Goal: Task Accomplishment & Management: Manage account settings

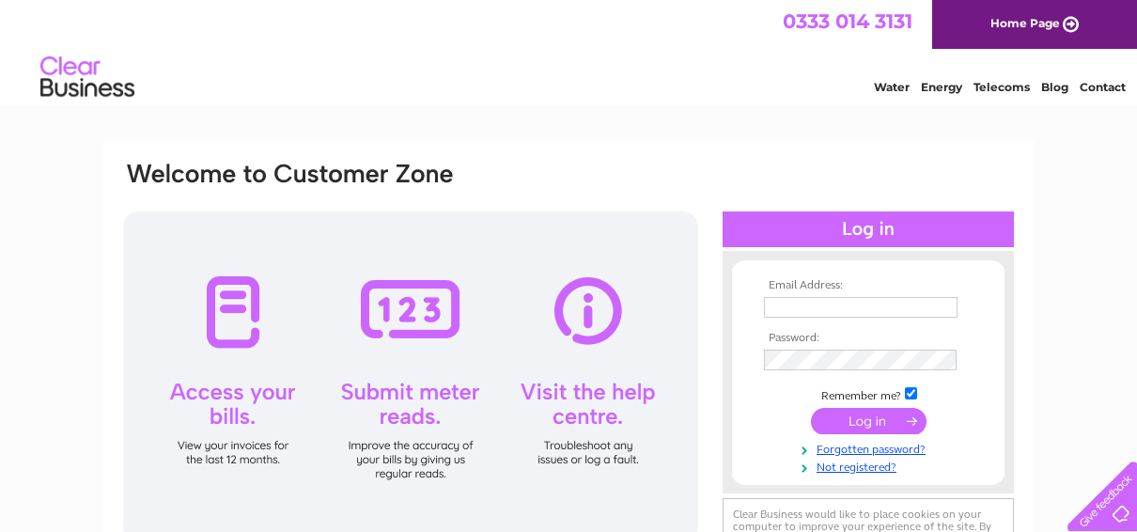
type input "alexdrysdale777@gmail.com"
click at [245, 310] on div at bounding box center [410, 375] width 575 height 329
click at [241, 393] on div at bounding box center [410, 375] width 575 height 329
click at [871, 423] on input "submit" at bounding box center [869, 421] width 116 height 26
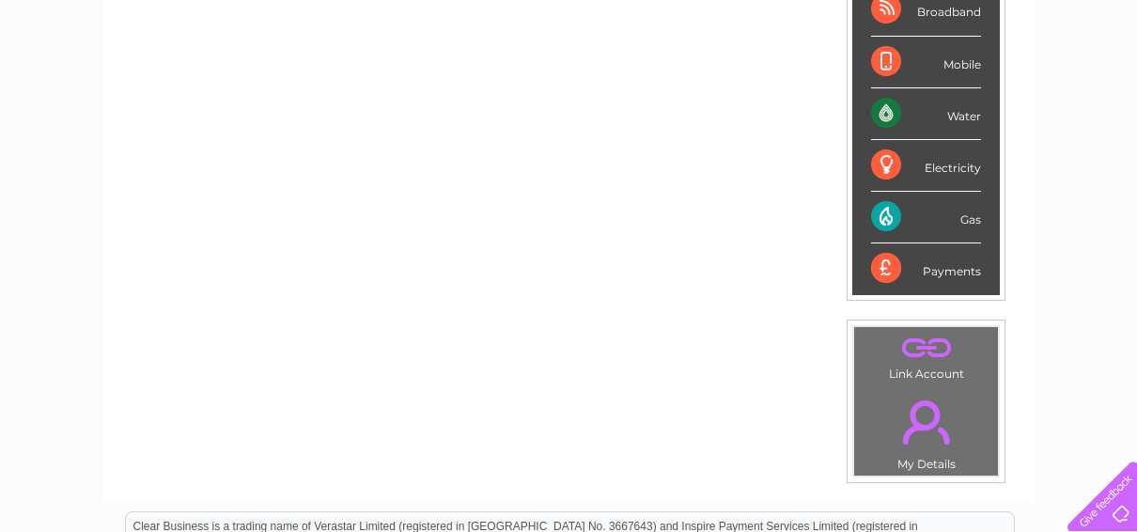
scroll to position [336, 0]
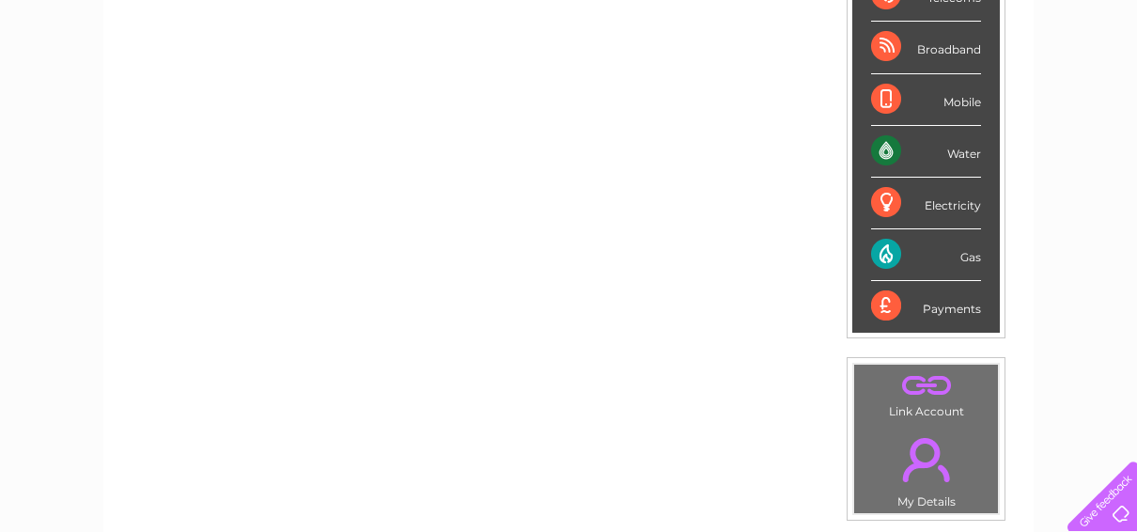
click at [976, 303] on div "Payments" at bounding box center [926, 306] width 110 height 51
click at [1100, 190] on div "My Clear Business Login Details My Details My Preferences Link Account My Accou…" at bounding box center [568, 333] width 1137 height 1056
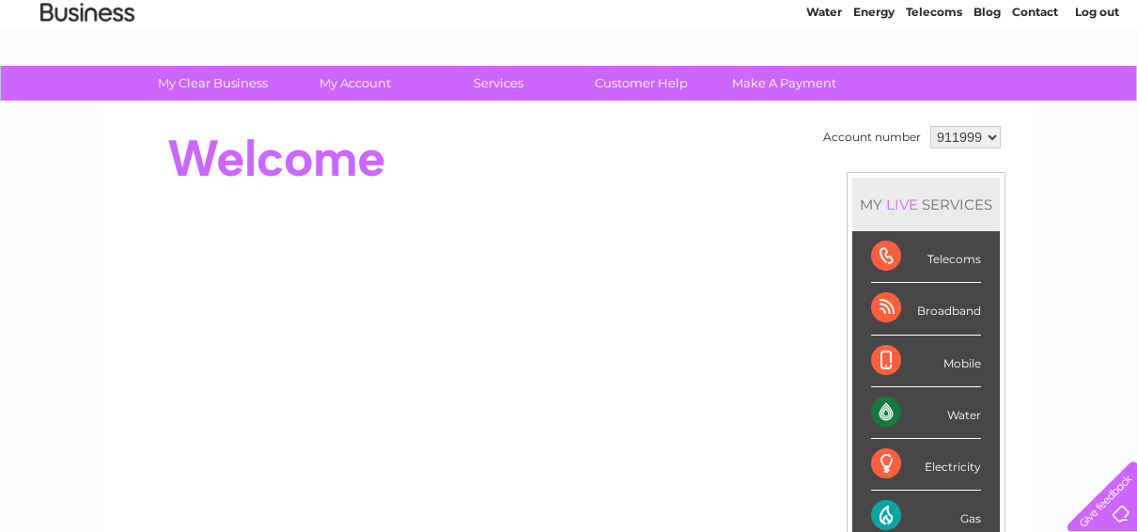
scroll to position [0, 0]
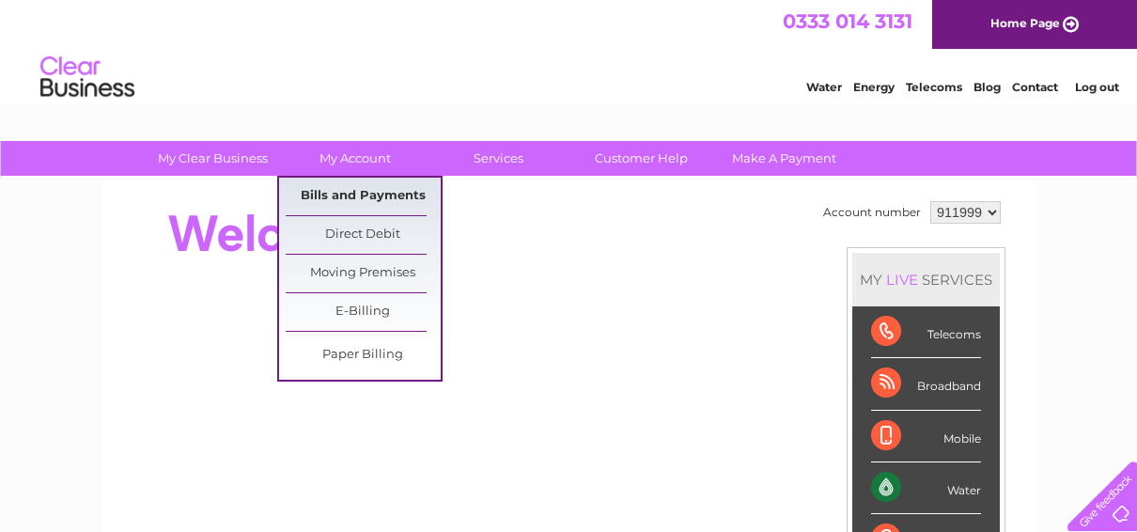
click at [380, 187] on link "Bills and Payments" at bounding box center [363, 197] width 155 height 38
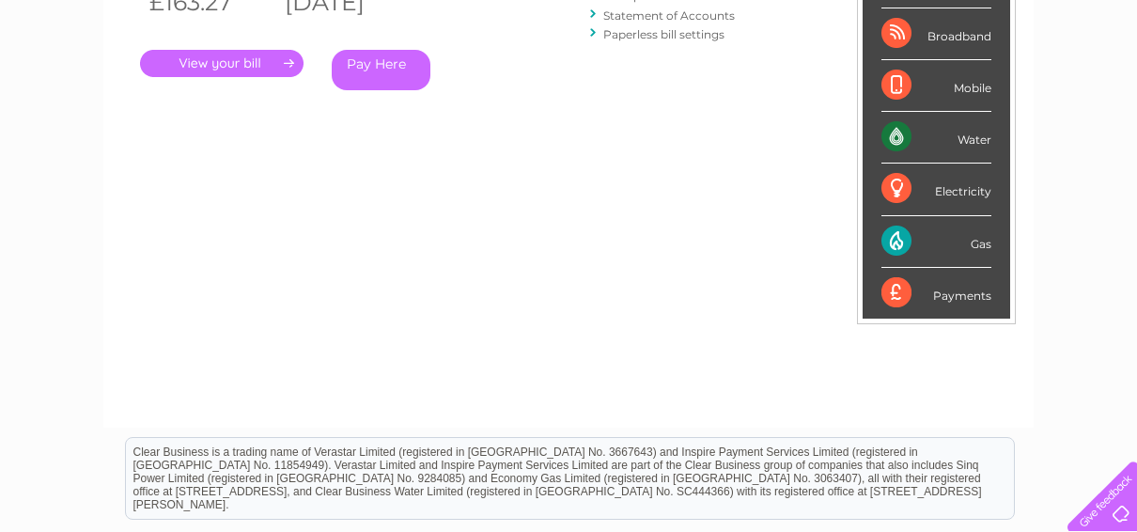
scroll to position [376, 0]
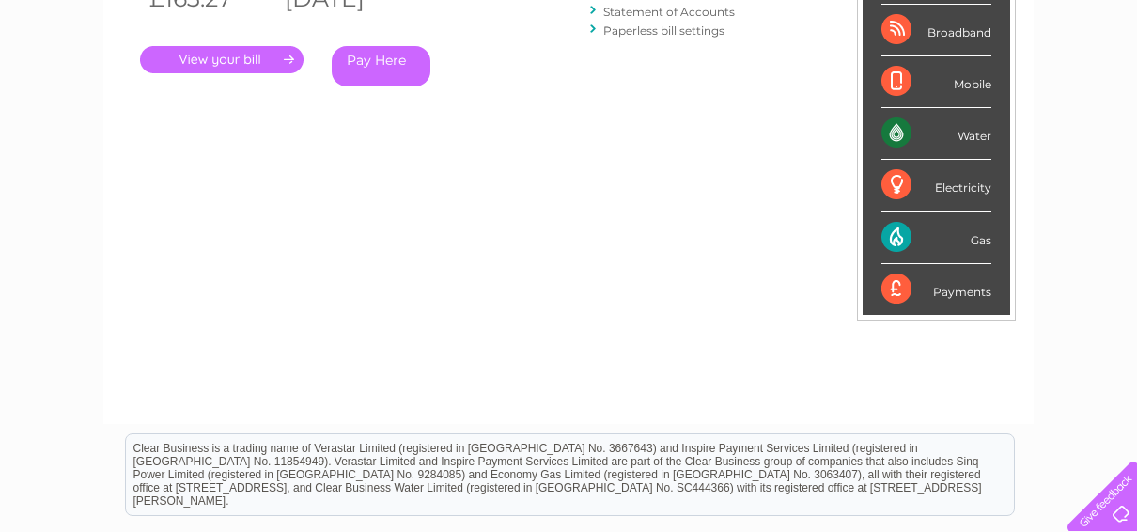
click at [269, 55] on link "." at bounding box center [221, 59] width 163 height 27
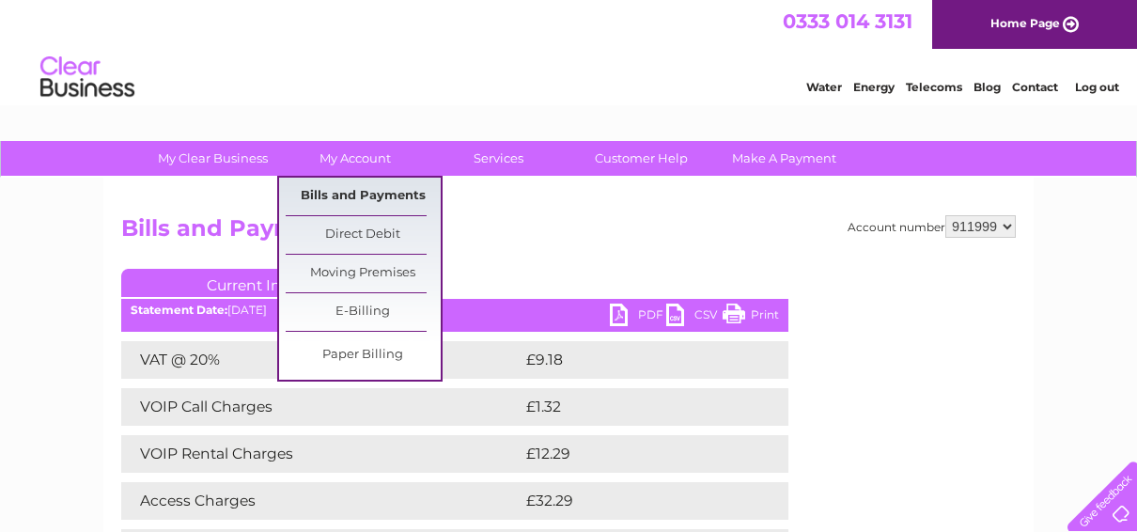
click at [382, 191] on link "Bills and Payments" at bounding box center [363, 197] width 155 height 38
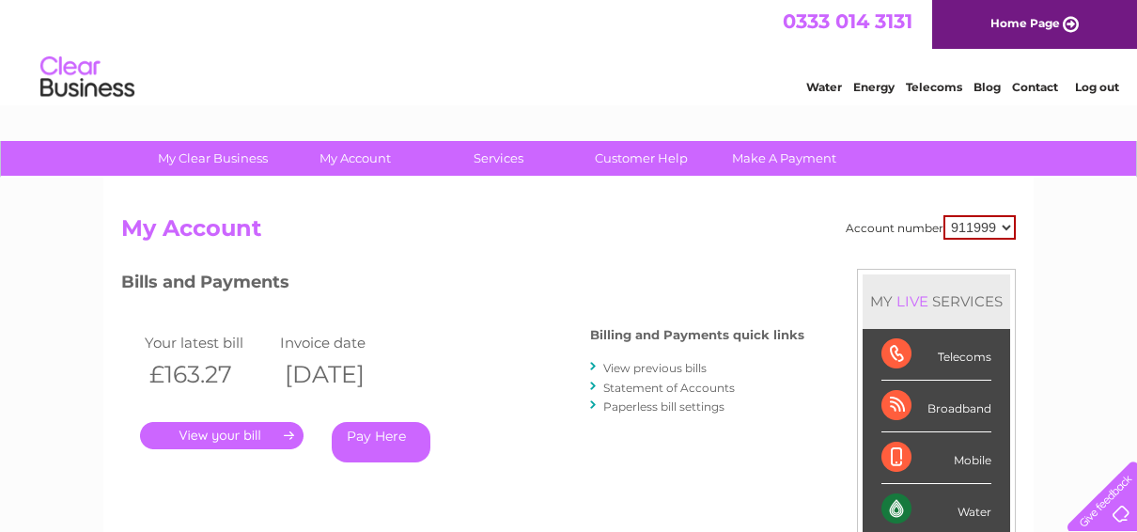
click at [382, 191] on div "Account number 911999 My Account MY LIVE SERVICES Telecoms Broadband Mobile Wat…" at bounding box center [568, 489] width 930 height 622
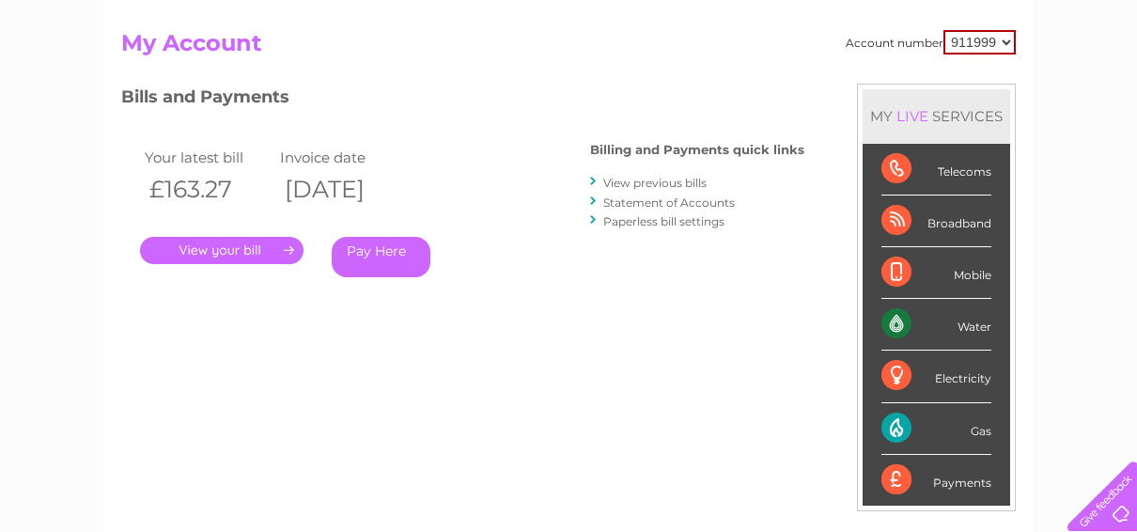
scroll to position [188, 0]
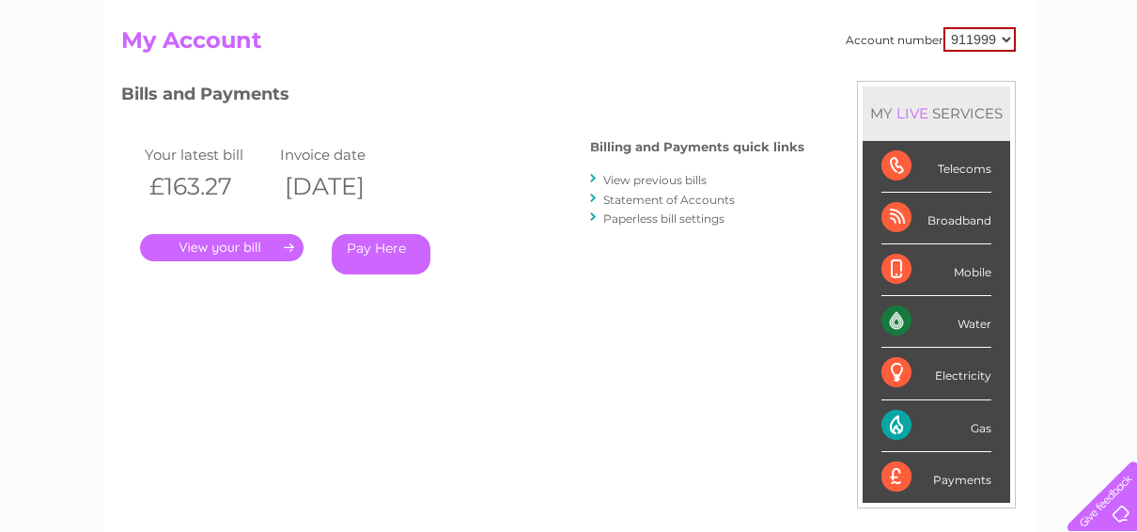
click at [946, 473] on div "Payments" at bounding box center [936, 477] width 110 height 51
click at [898, 475] on div "Payments" at bounding box center [936, 477] width 110 height 51
click at [960, 479] on div "Payments" at bounding box center [936, 477] width 110 height 51
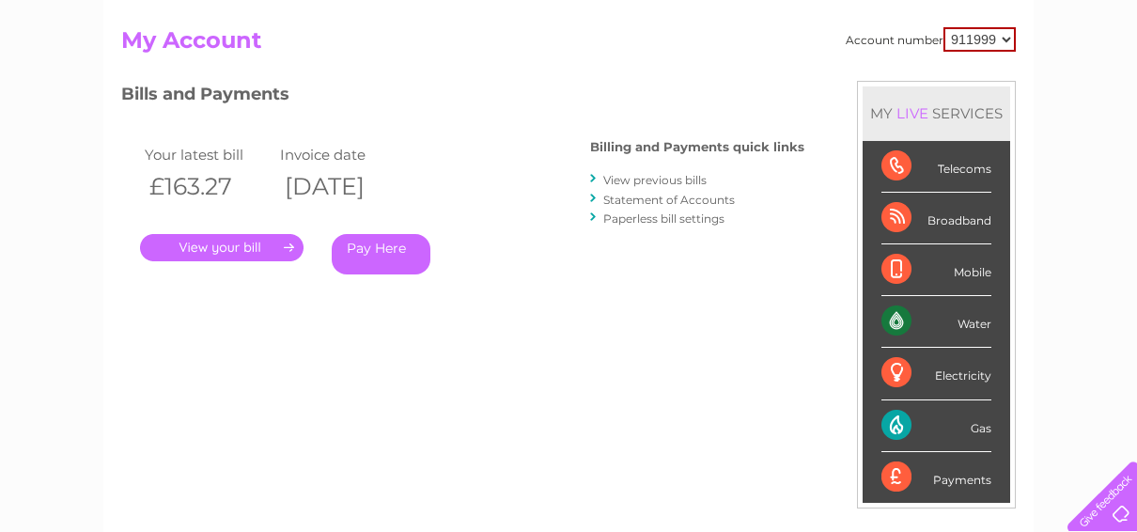
drag, startPoint x: 960, startPoint y: 479, endPoint x: 708, endPoint y: 368, distance: 275.1
click at [708, 368] on div "Account number 911999 My Account MY LIVE SERVICES Telecoms Broadband Mobile Wat…" at bounding box center [568, 310] width 894 height 566
click at [657, 178] on link "View previous bills" at bounding box center [654, 180] width 103 height 14
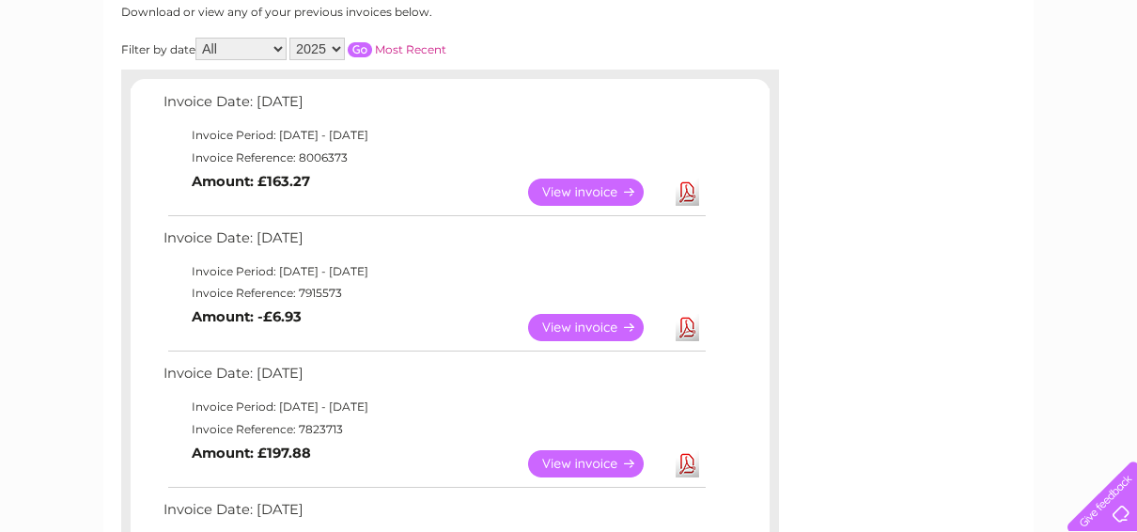
scroll to position [301, 0]
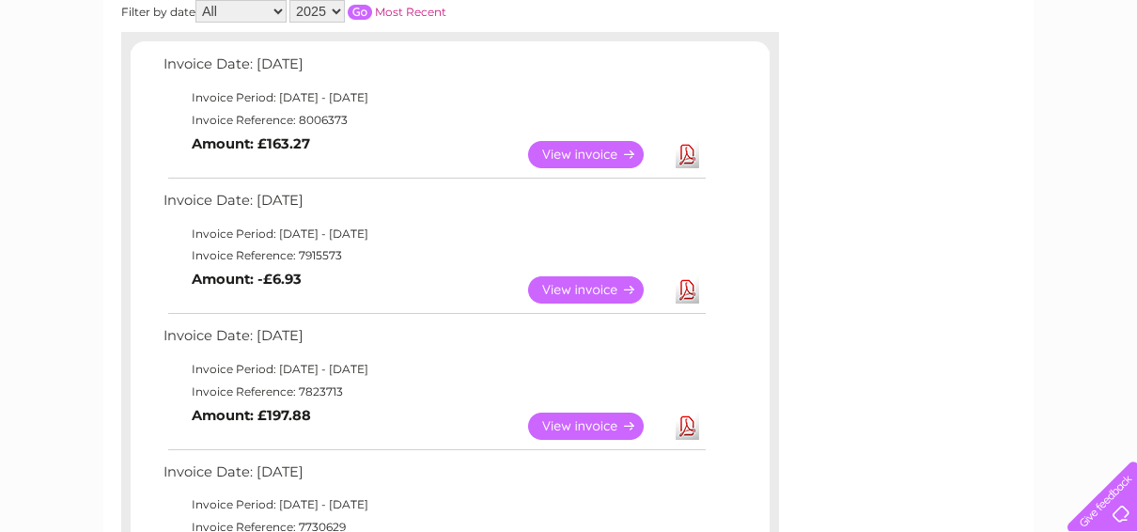
click at [574, 291] on link "View" at bounding box center [597, 289] width 138 height 27
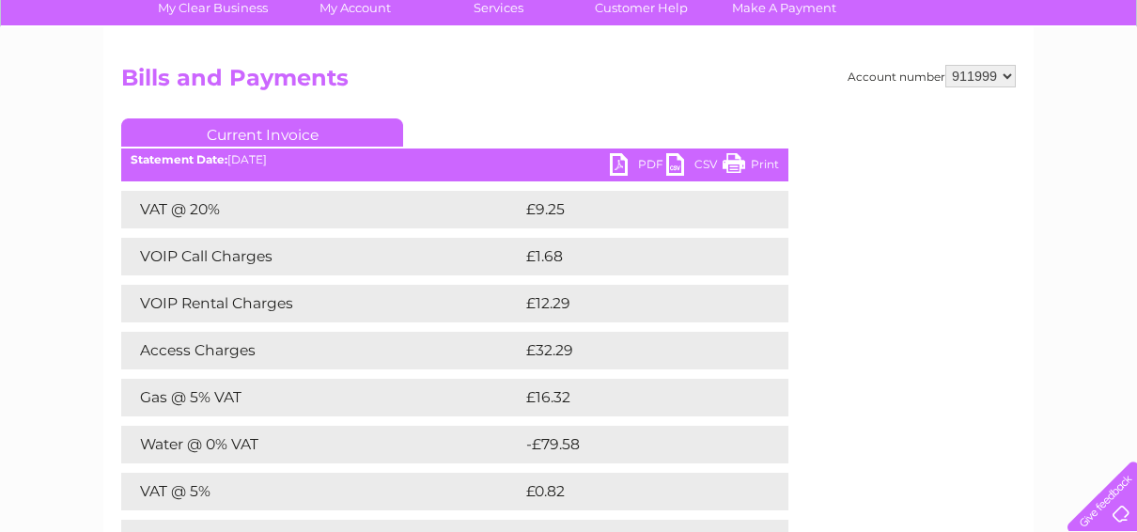
scroll to position [188, 0]
